Goal: Task Accomplishment & Management: Use online tool/utility

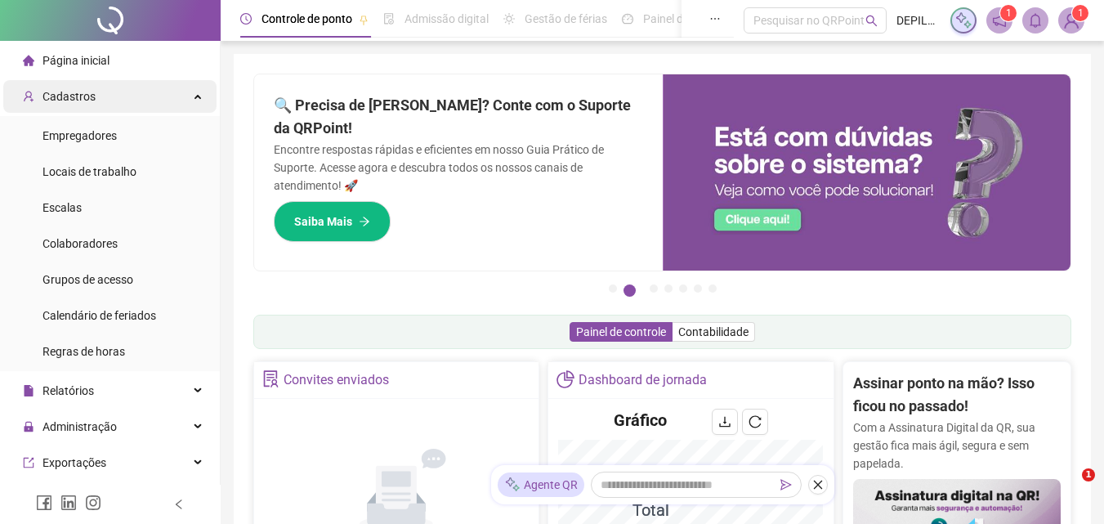
click at [74, 94] on span "Cadastros" at bounding box center [69, 96] width 53 height 13
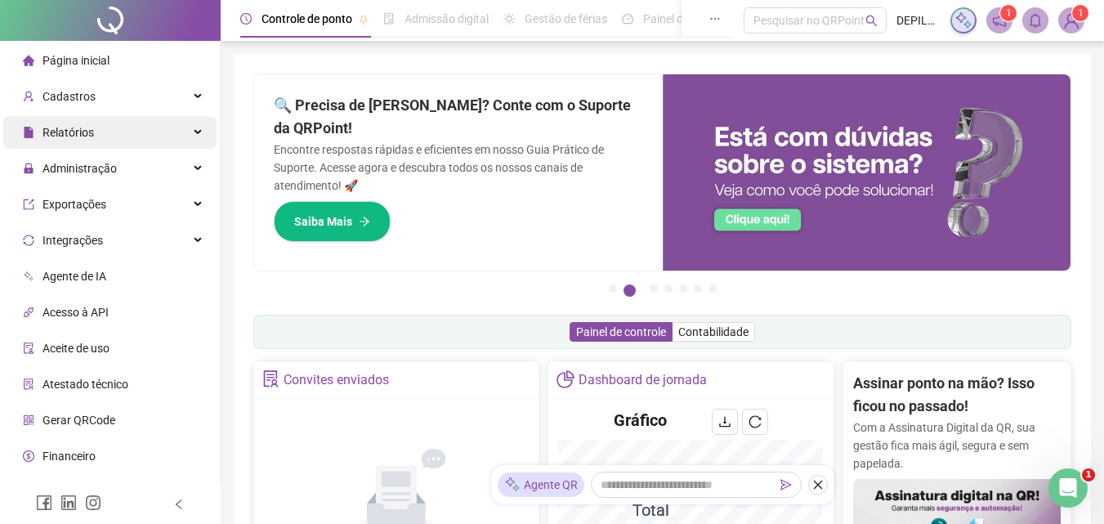
click at [75, 132] on span "Relatórios" at bounding box center [69, 132] width 52 height 13
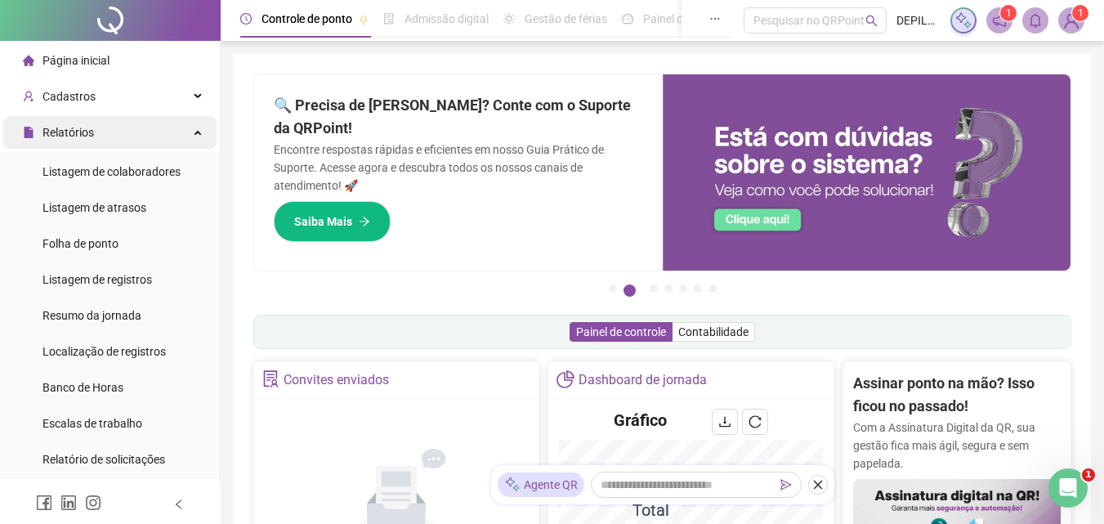
click at [98, 137] on div "Relatórios" at bounding box center [109, 132] width 213 height 33
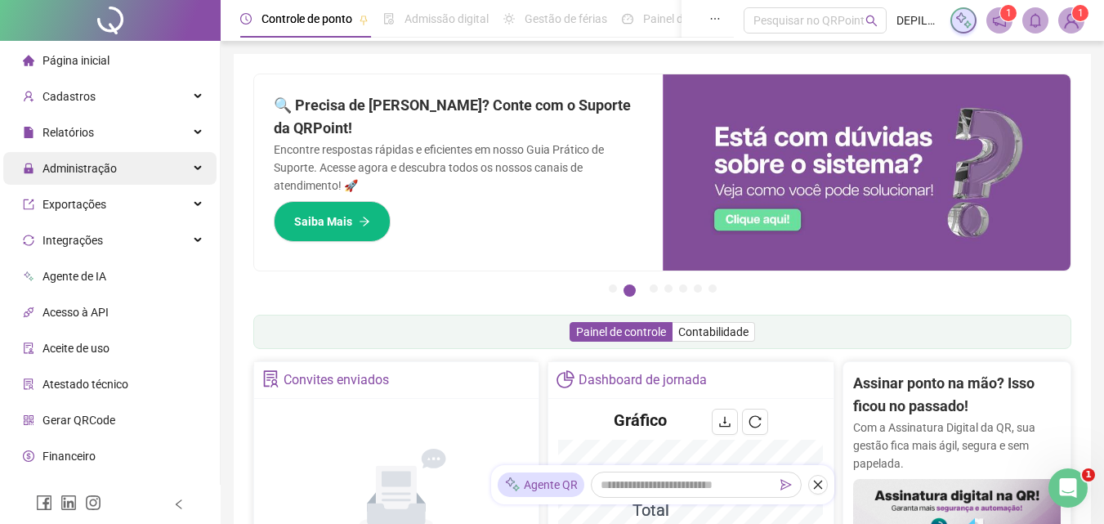
click at [118, 172] on div "Administração" at bounding box center [109, 168] width 213 height 33
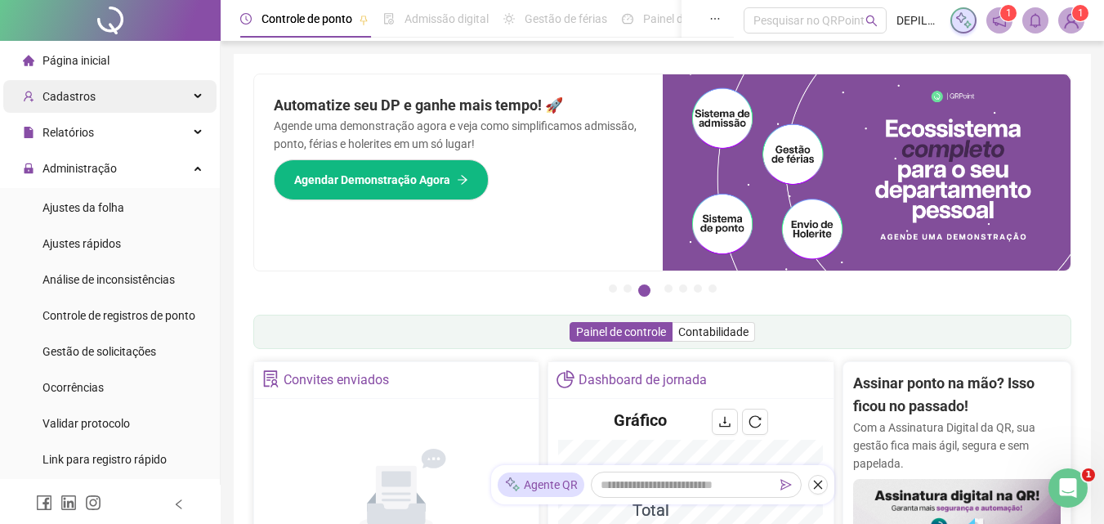
click at [108, 102] on div "Cadastros" at bounding box center [109, 96] width 213 height 33
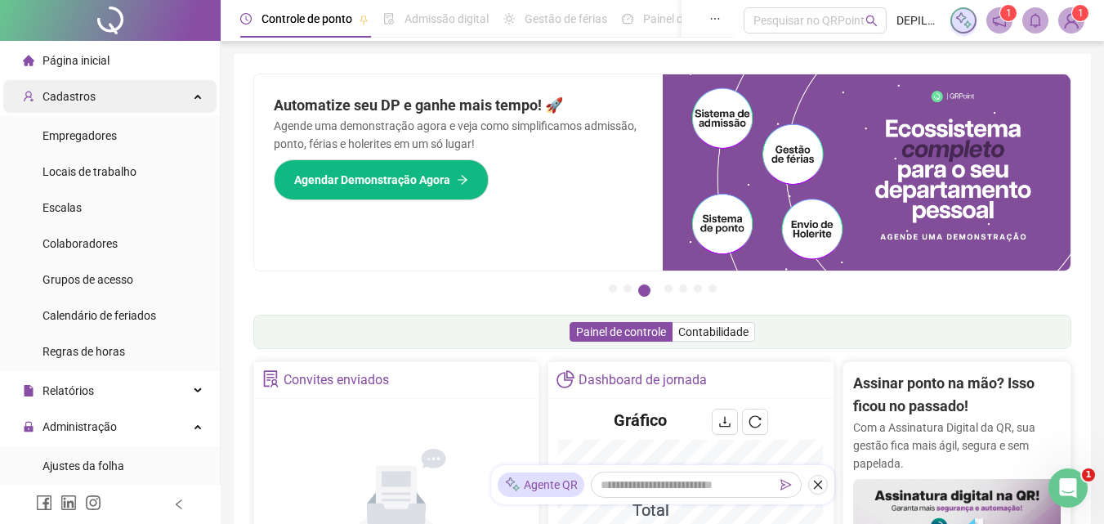
click at [100, 103] on div "Cadastros" at bounding box center [109, 96] width 213 height 33
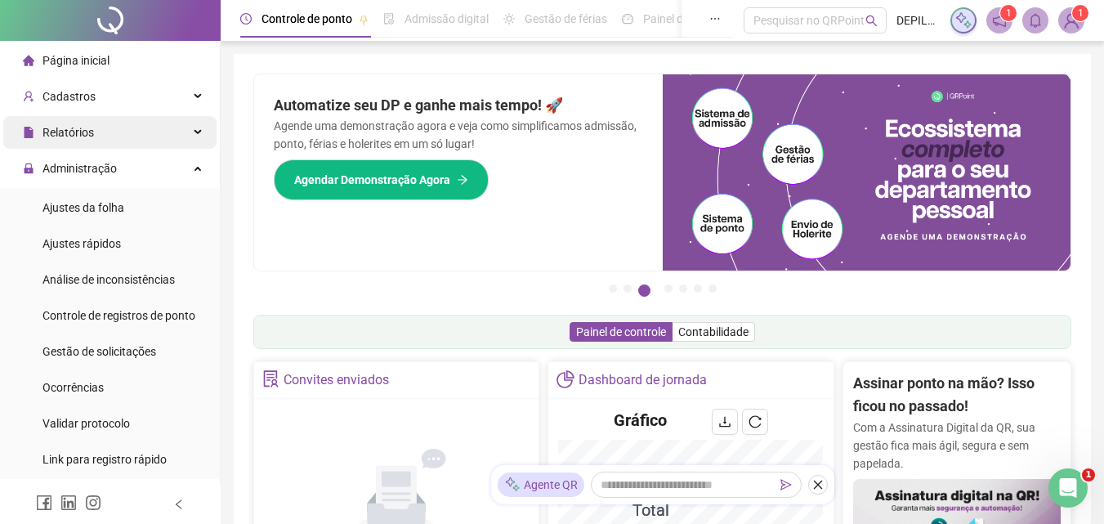
click at [102, 137] on div "Relatórios" at bounding box center [109, 132] width 213 height 33
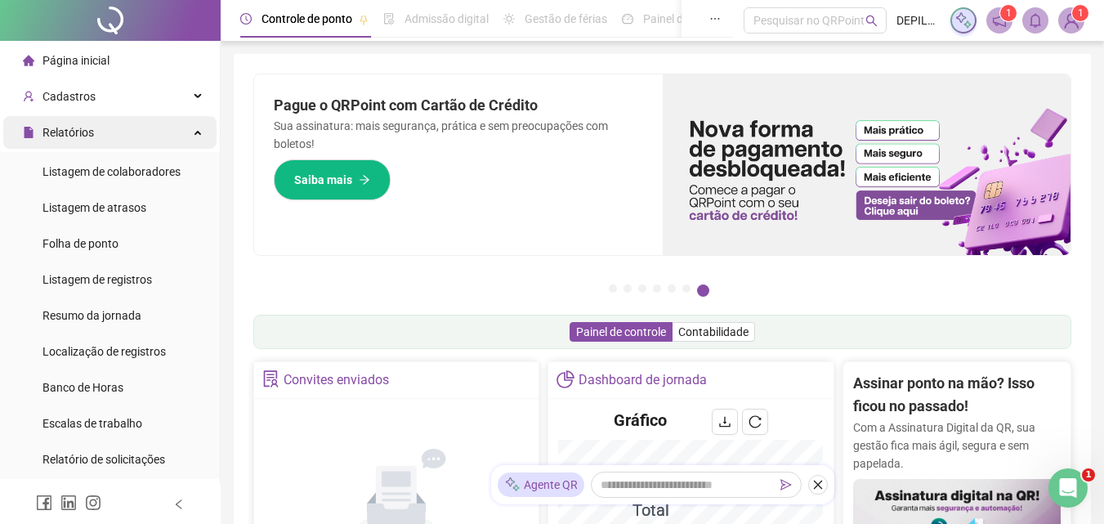
click at [103, 135] on div "Relatórios" at bounding box center [109, 132] width 213 height 33
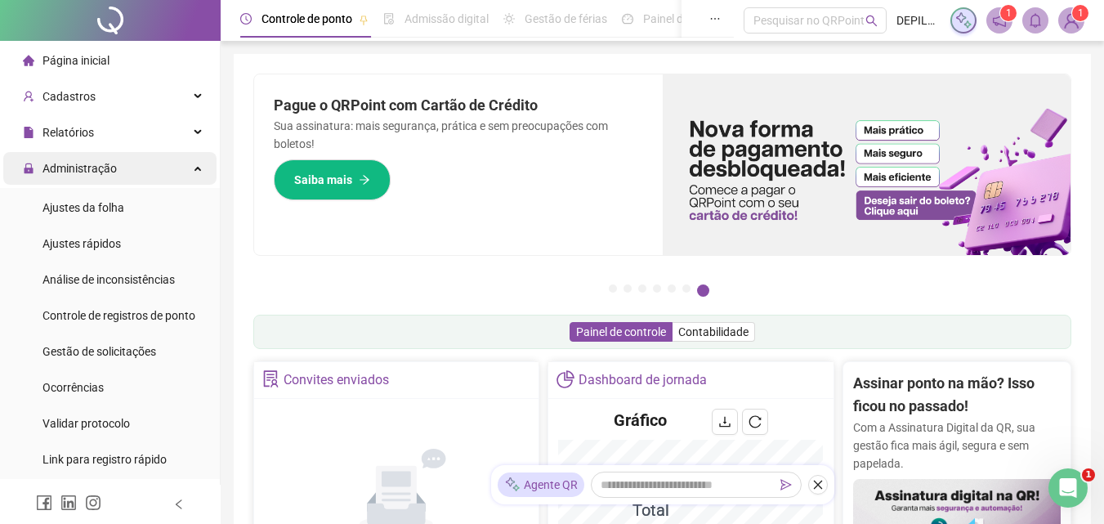
click at [109, 163] on span "Administração" at bounding box center [80, 168] width 74 height 13
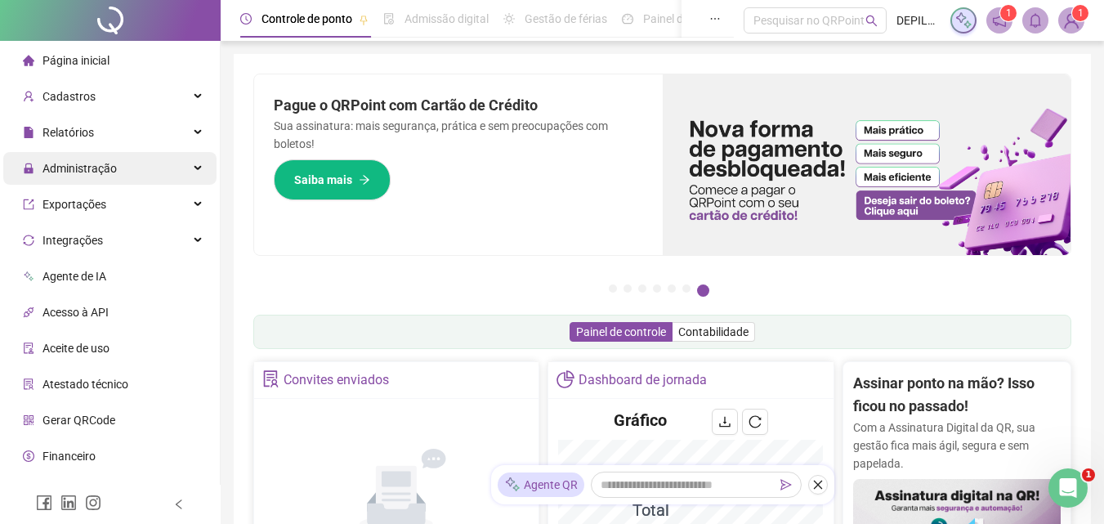
click at [109, 156] on span "Administração" at bounding box center [70, 168] width 94 height 33
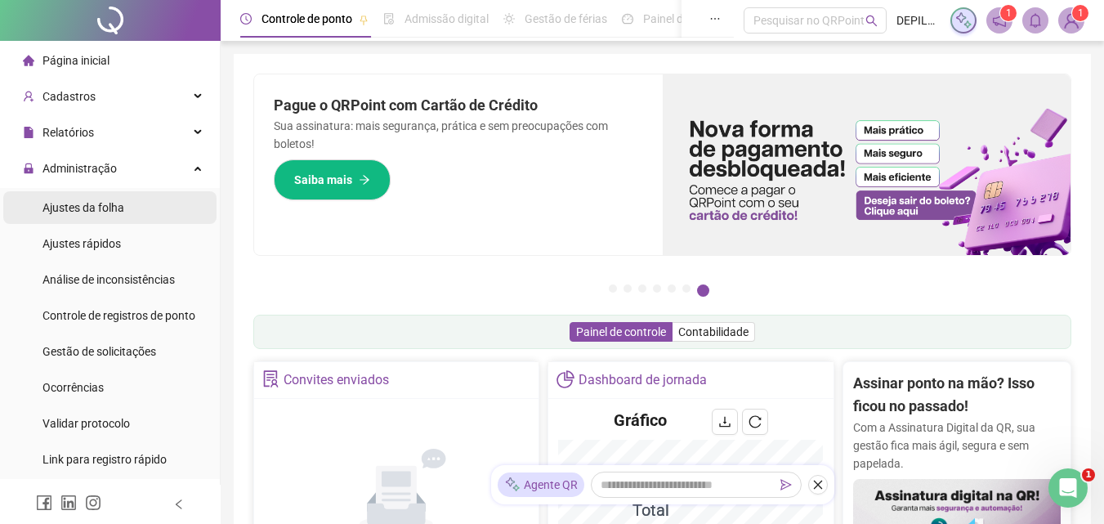
click at [102, 204] on span "Ajustes da folha" at bounding box center [84, 207] width 82 height 13
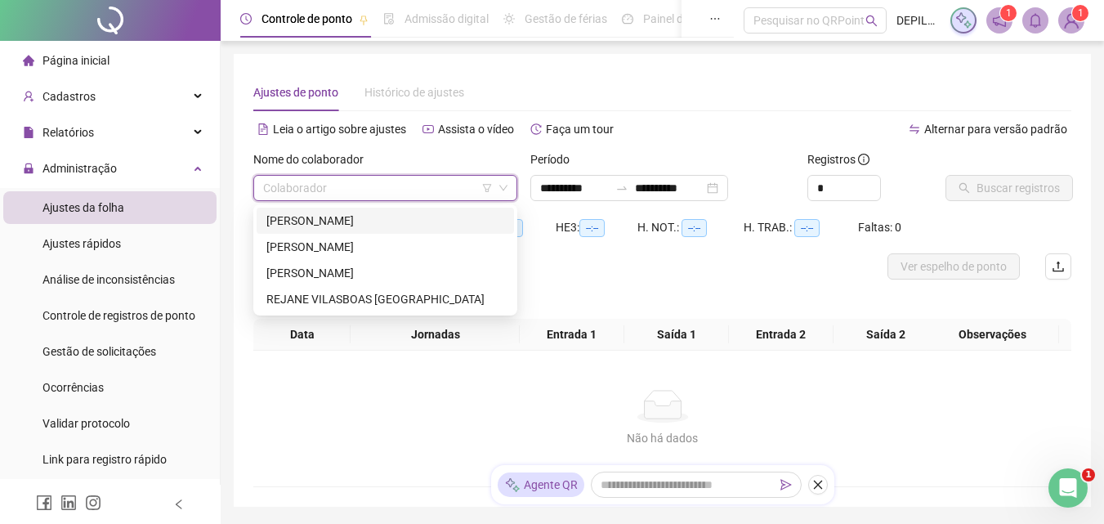
click at [424, 193] on input "search" at bounding box center [378, 188] width 230 height 25
click at [394, 217] on div "[PERSON_NAME]" at bounding box center [385, 221] width 238 height 18
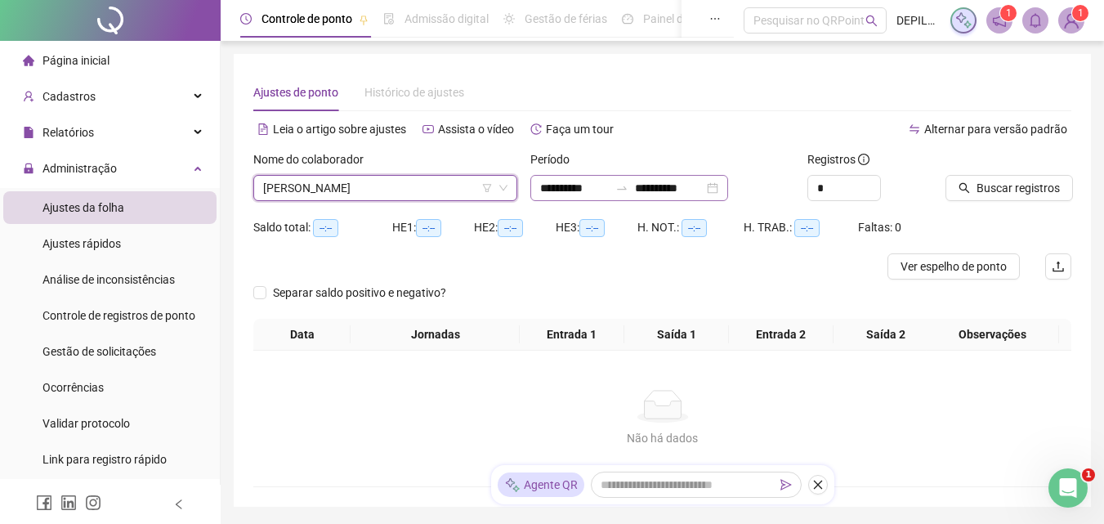
click at [728, 192] on div "**********" at bounding box center [630, 188] width 198 height 26
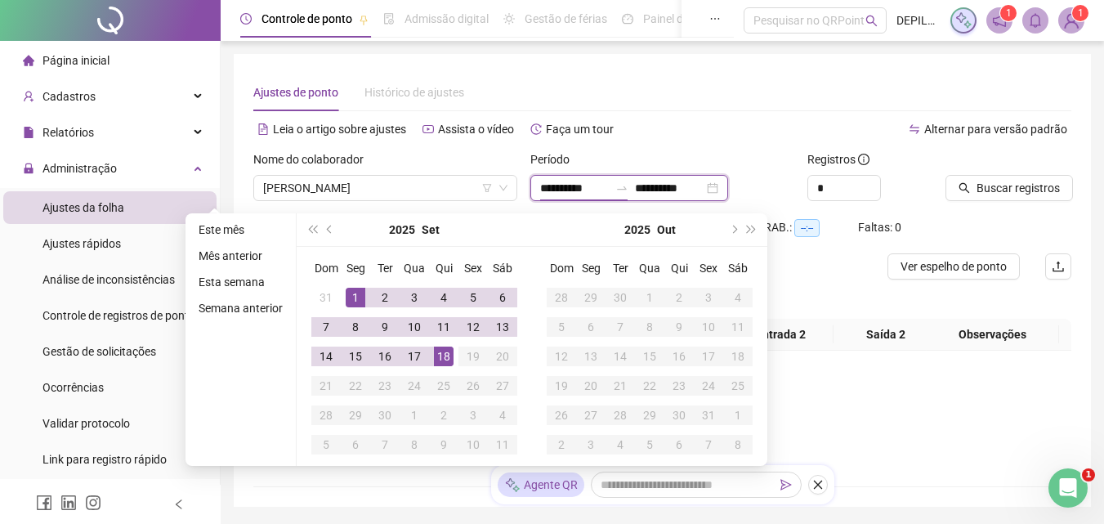
type input "**********"
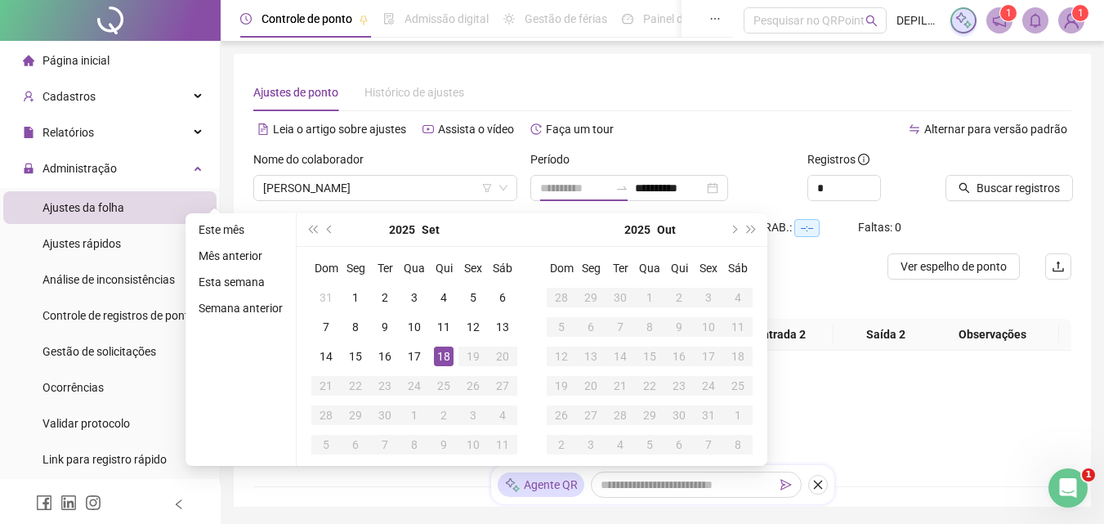
click at [443, 361] on div "18" at bounding box center [444, 357] width 20 height 20
click at [442, 361] on div "18" at bounding box center [444, 357] width 20 height 20
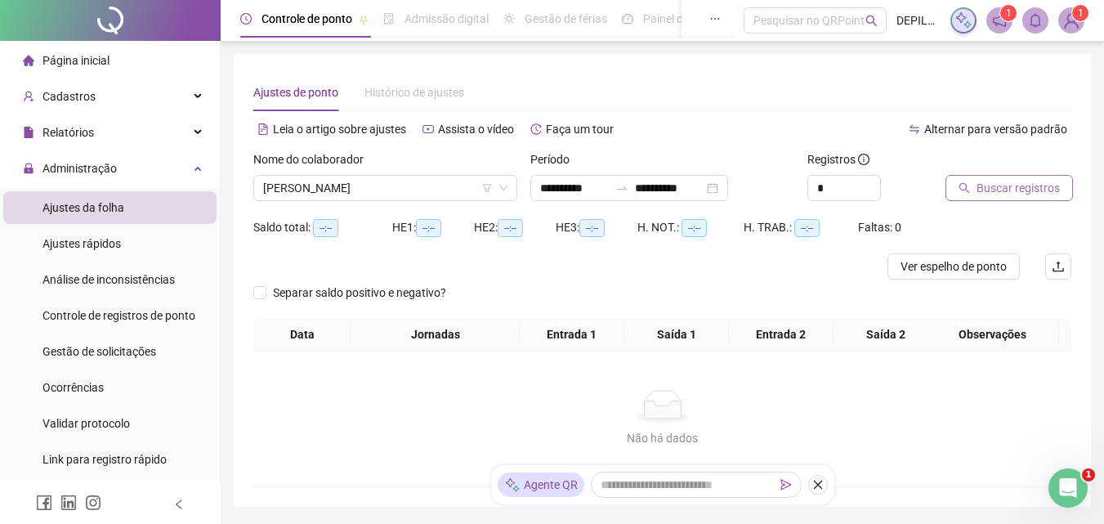
click at [970, 190] on icon "search" at bounding box center [964, 187] width 11 height 11
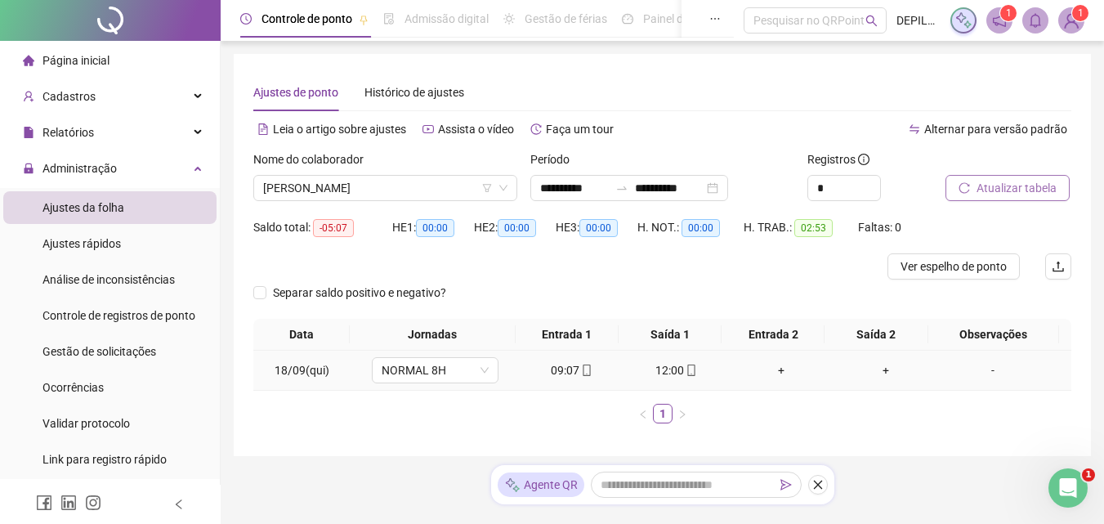
click at [774, 361] on td "+" at bounding box center [781, 371] width 105 height 40
click at [773, 368] on div "+" at bounding box center [782, 370] width 92 height 18
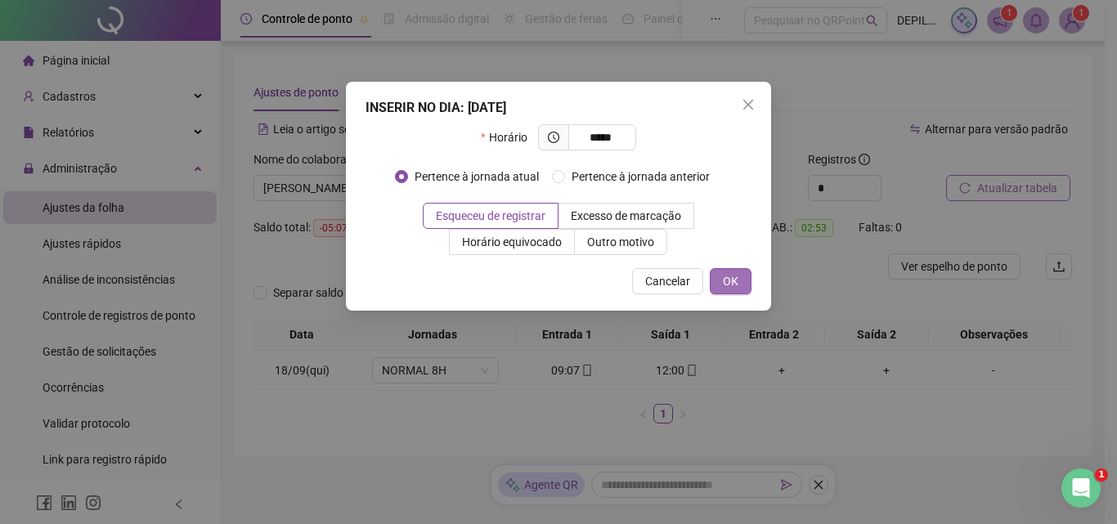
type input "*****"
click at [710, 271] on button "OK" at bounding box center [731, 281] width 42 height 26
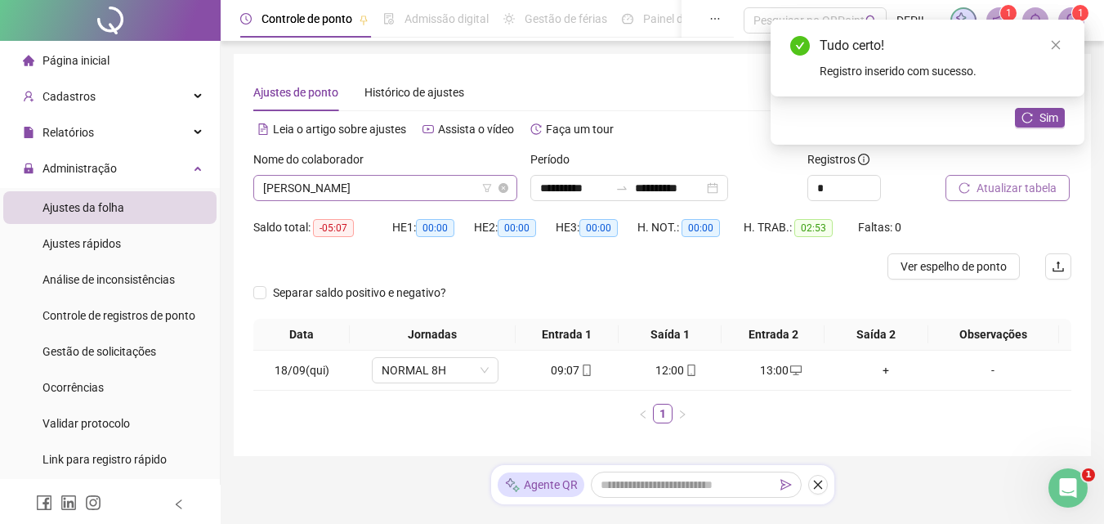
click at [453, 192] on span "[PERSON_NAME]" at bounding box center [385, 188] width 244 height 25
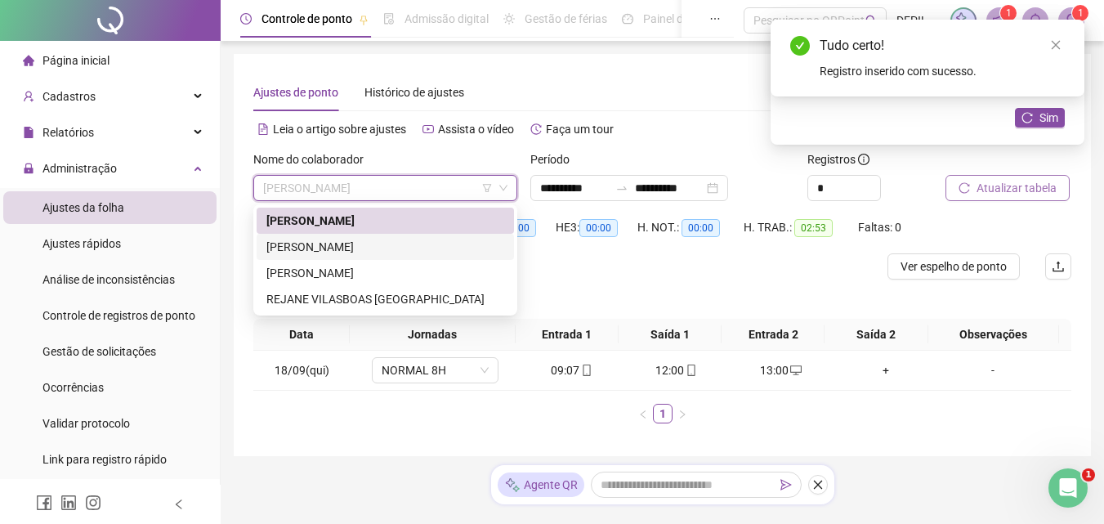
click at [398, 240] on div "[PERSON_NAME]" at bounding box center [385, 247] width 238 height 18
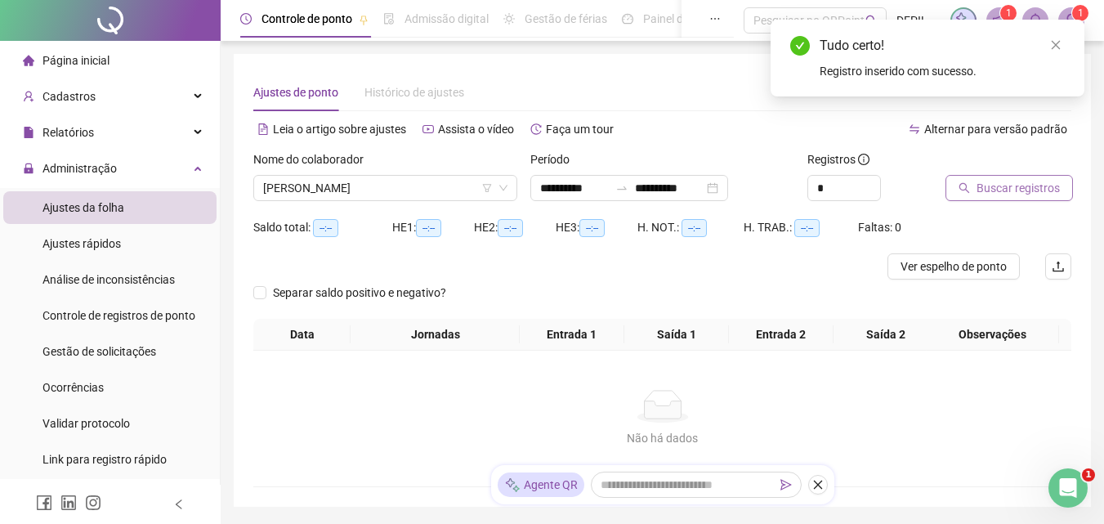
click at [961, 178] on button "Buscar registros" at bounding box center [1010, 188] width 128 height 26
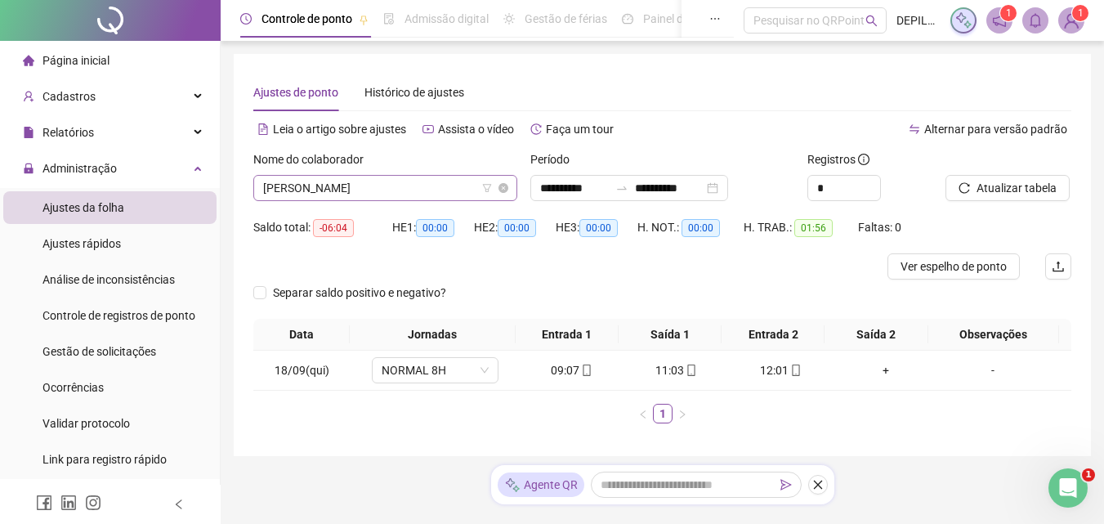
click at [444, 186] on span "[PERSON_NAME]" at bounding box center [385, 188] width 244 height 25
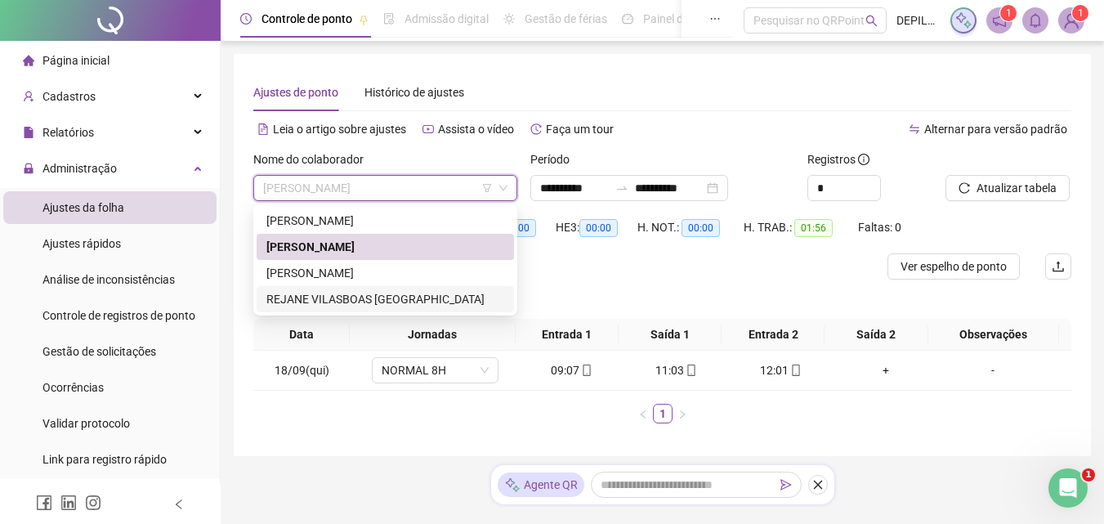
click at [397, 297] on div "REJANE VILASBOAS [GEOGRAPHIC_DATA]" at bounding box center [385, 299] width 238 height 18
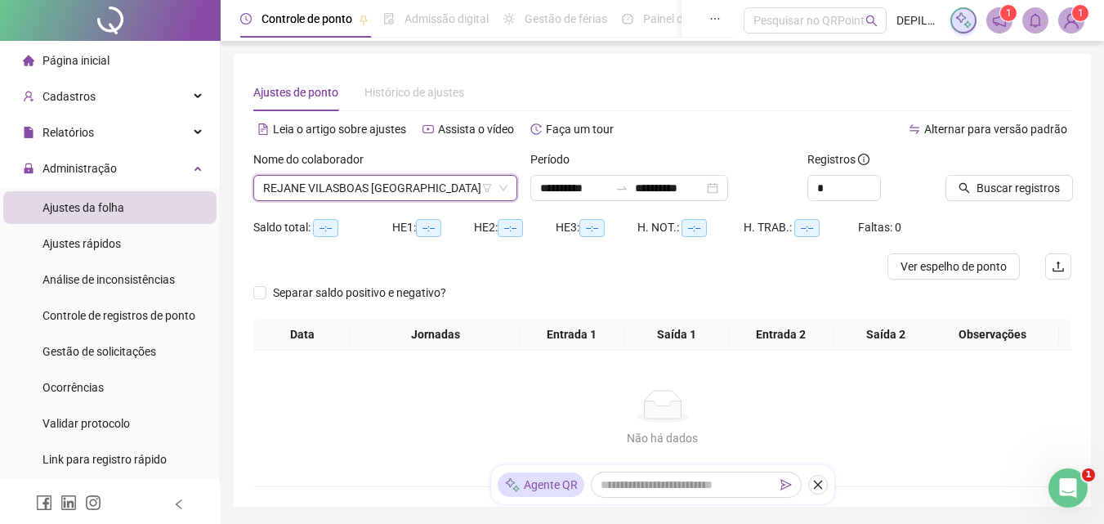
click at [964, 185] on icon "search" at bounding box center [964, 187] width 11 height 11
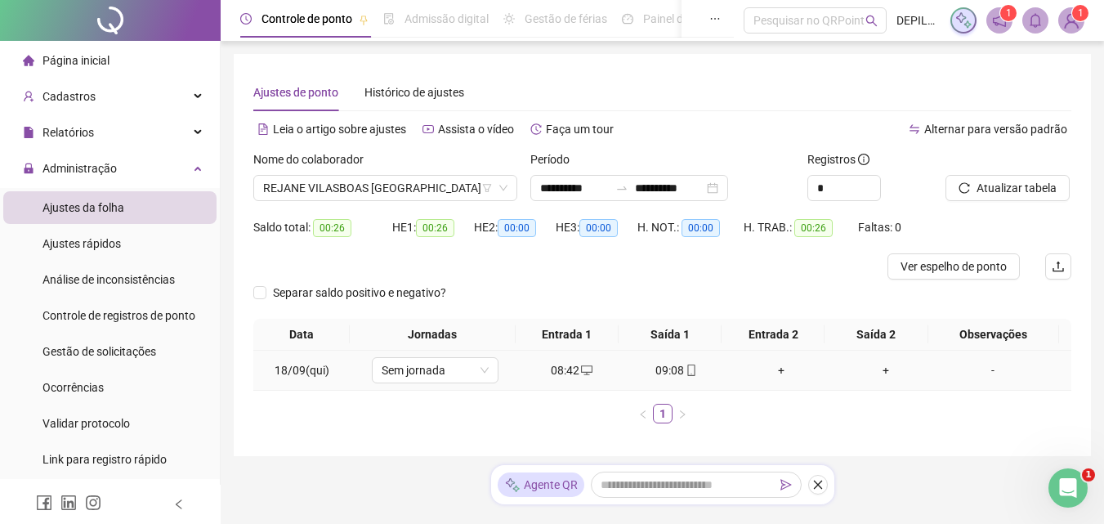
click at [669, 373] on div "09:08" at bounding box center [677, 370] width 92 height 18
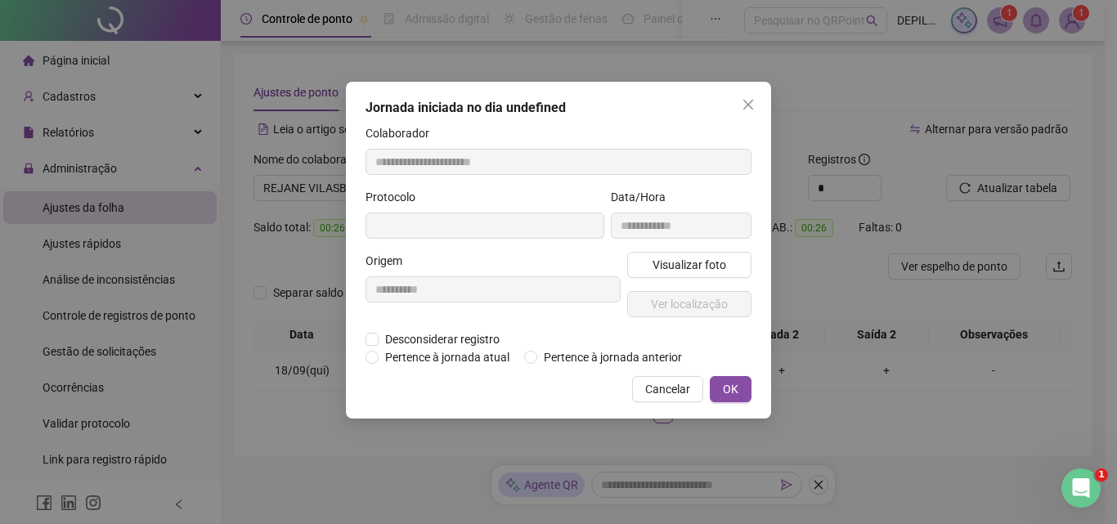
type input "**********"
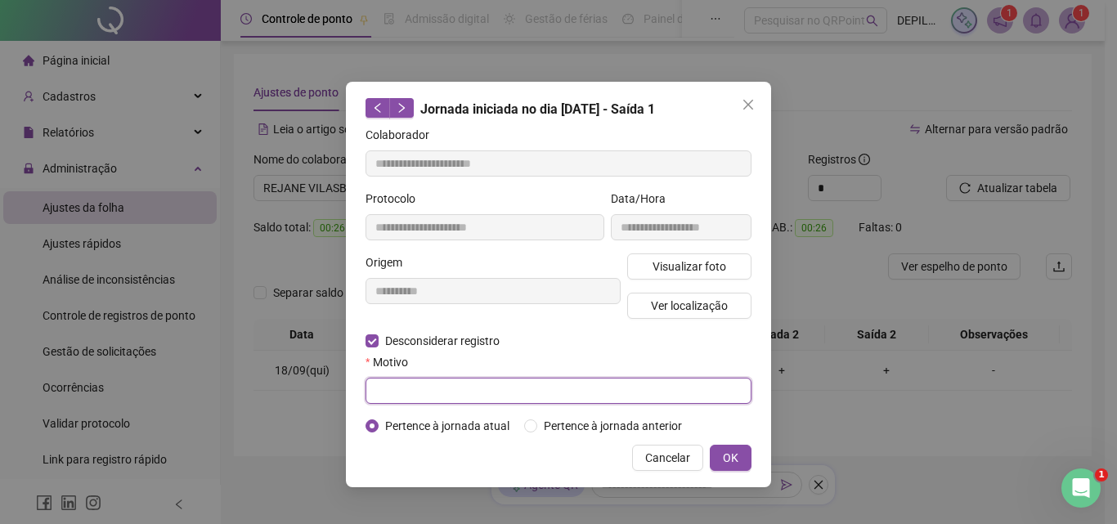
click at [396, 384] on input "text" at bounding box center [558, 391] width 386 height 26
type input "****"
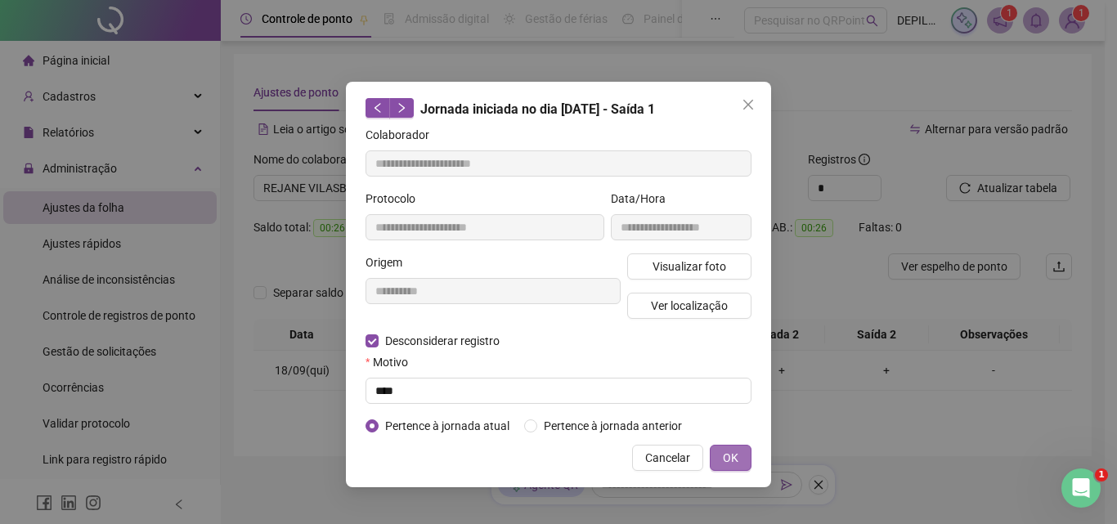
click at [728, 455] on span "OK" at bounding box center [731, 458] width 16 height 18
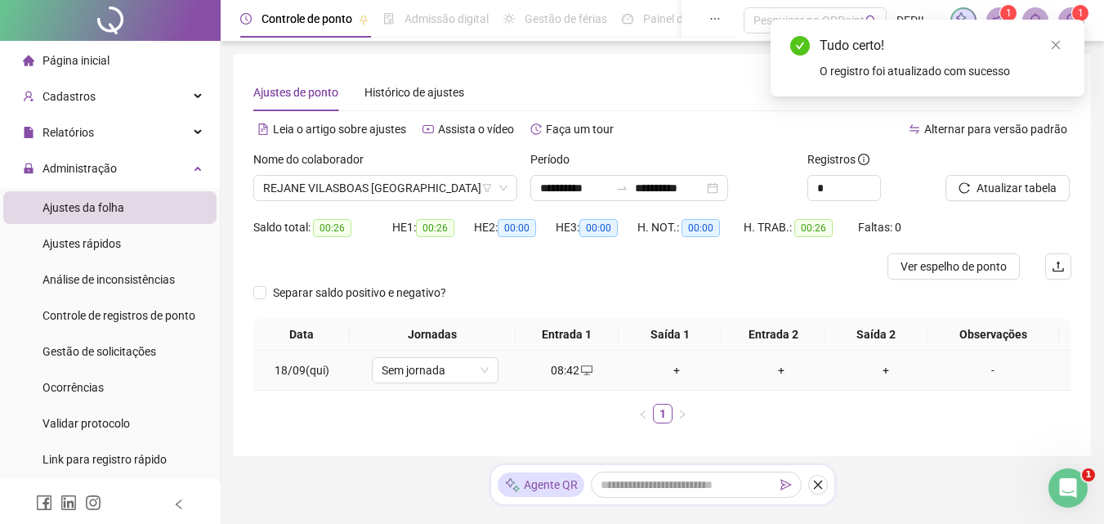
click at [675, 371] on div "+" at bounding box center [677, 370] width 92 height 18
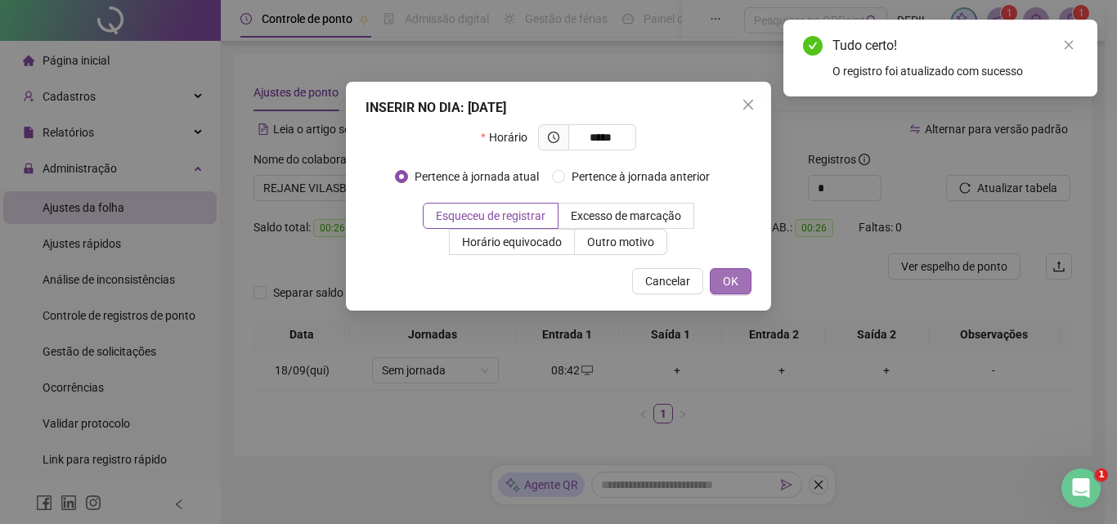
type input "*****"
click at [749, 280] on button "OK" at bounding box center [731, 281] width 42 height 26
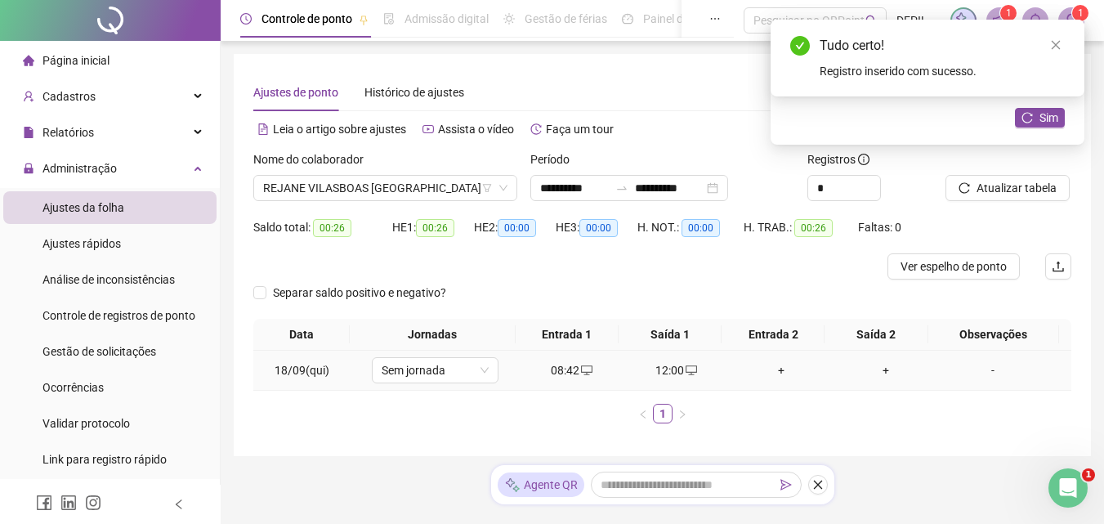
click at [771, 373] on div "+" at bounding box center [782, 370] width 92 height 18
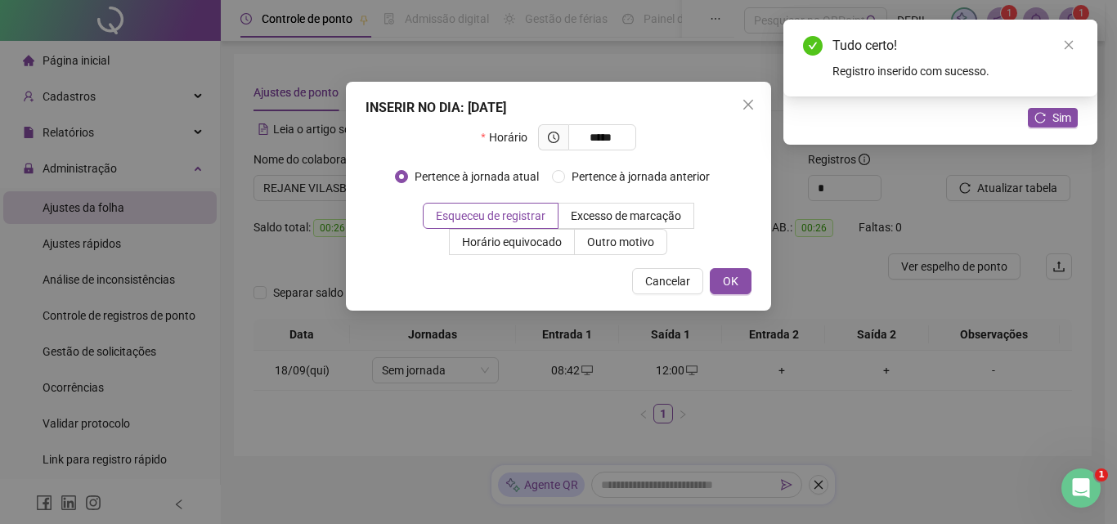
type input "*****"
drag, startPoint x: 738, startPoint y: 264, endPoint x: 733, endPoint y: 272, distance: 9.5
click at [737, 264] on div "INSERIR NO DIA : [DATE] Horário ***** Pertence à jornada atual Pertence à jorna…" at bounding box center [558, 196] width 425 height 229
click at [732, 274] on span "OK" at bounding box center [731, 281] width 16 height 18
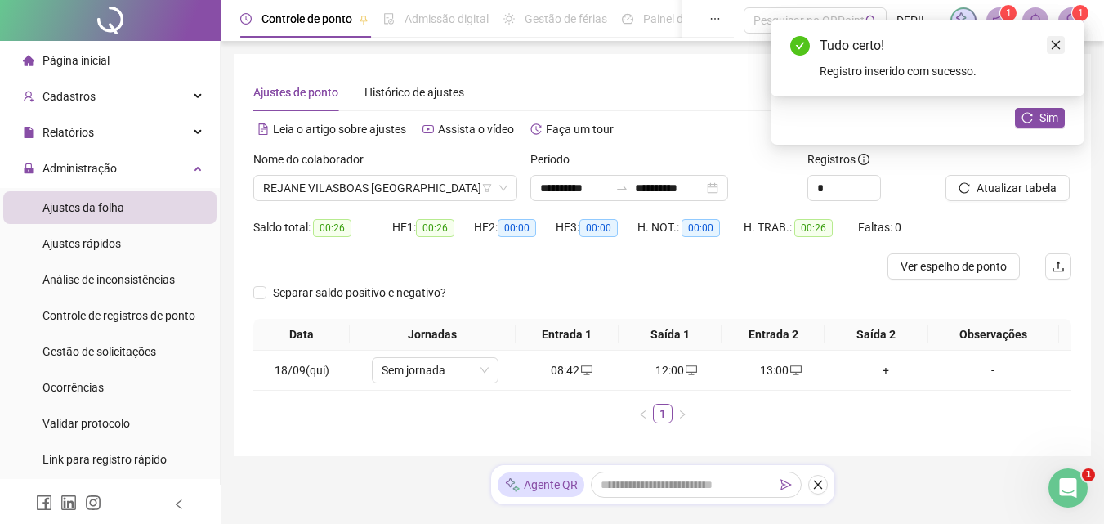
click at [1056, 45] on icon "close" at bounding box center [1056, 45] width 9 height 9
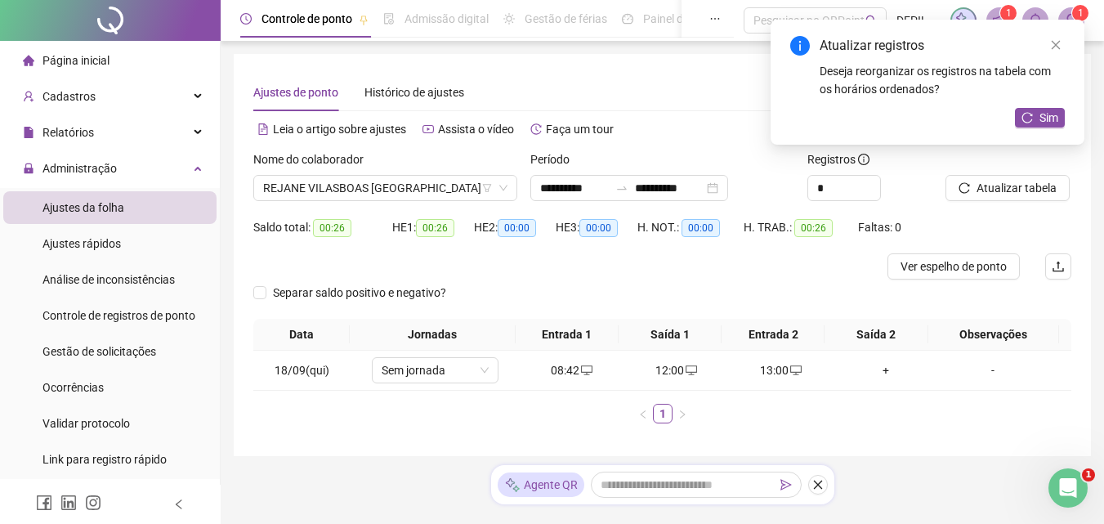
click at [1056, 45] on icon "close" at bounding box center [1056, 45] width 9 height 9
